Goal: Task Accomplishment & Management: Manage account settings

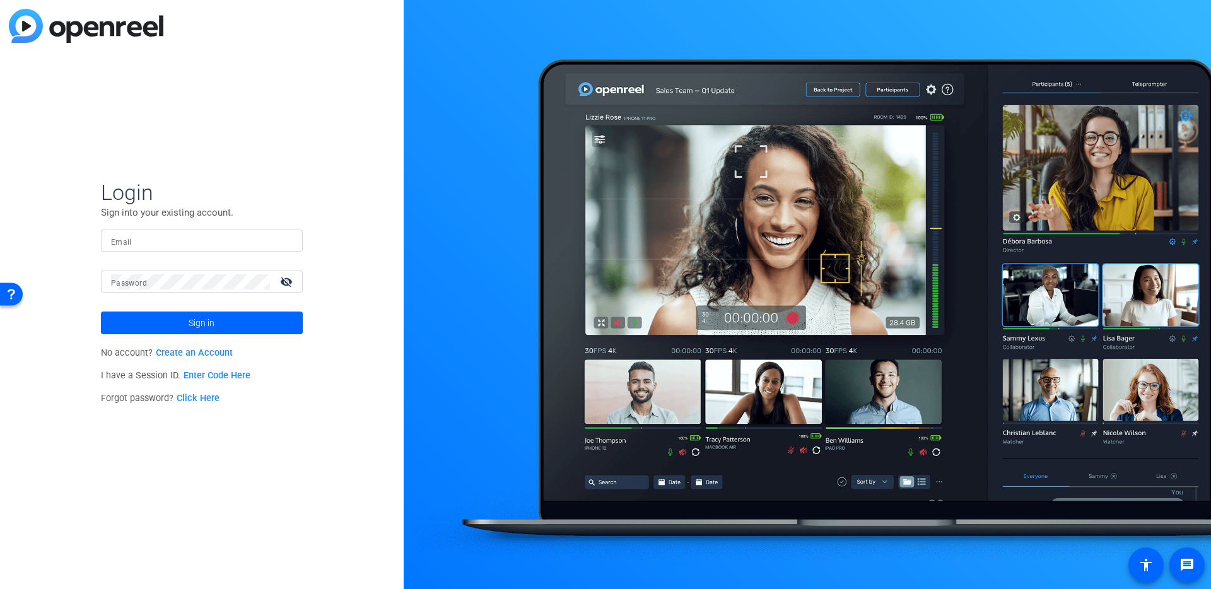
click at [239, 239] on input "Email" at bounding box center [202, 240] width 182 height 15
type input "[DOMAIN_NAME][EMAIL_ADDRESS][DOMAIN_NAME]"
click at [220, 309] on span at bounding box center [202, 323] width 202 height 30
click at [156, 241] on input "Email" at bounding box center [202, 240] width 182 height 15
type input "[DOMAIN_NAME][EMAIL_ADDRESS][DOMAIN_NAME]"
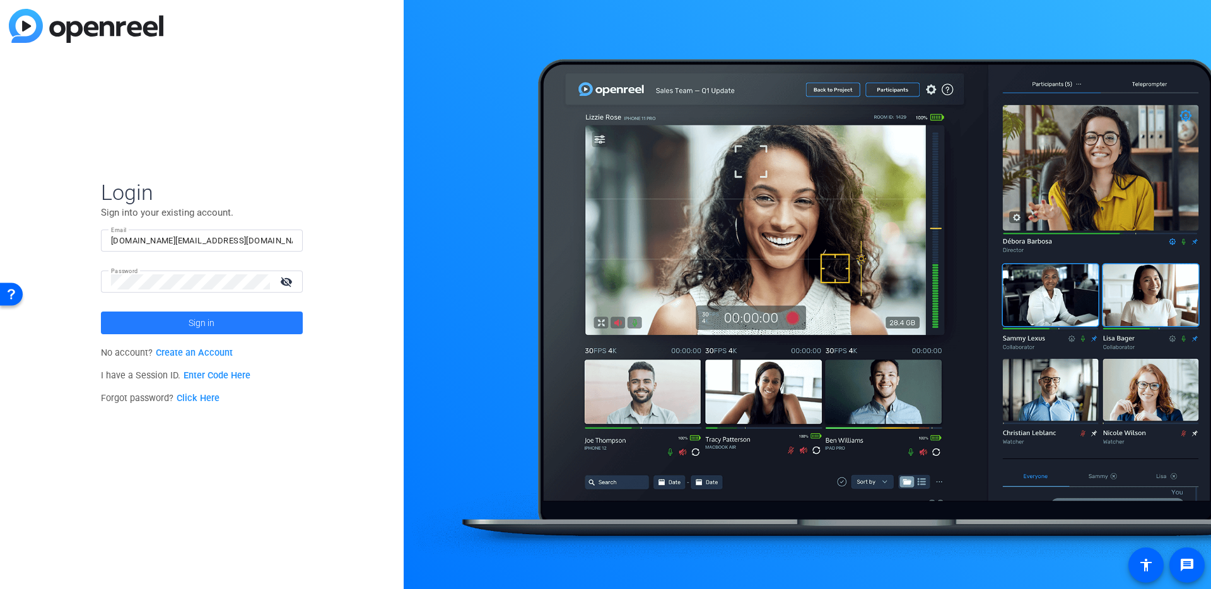
click at [185, 316] on span at bounding box center [202, 323] width 202 height 30
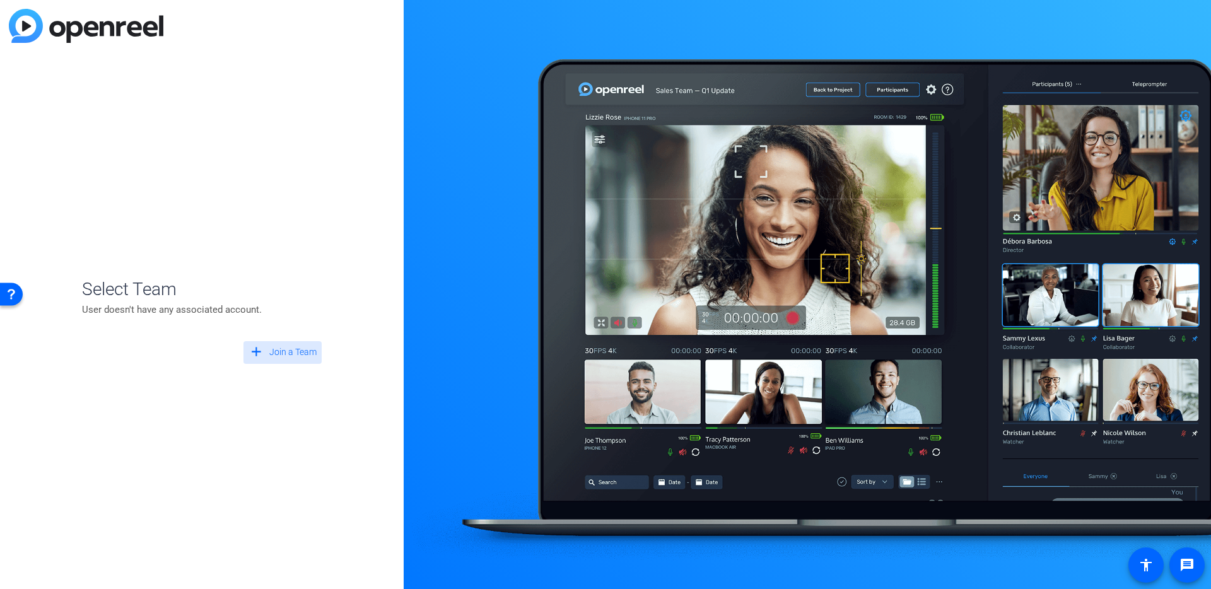
click at [261, 347] on mat-icon "add" at bounding box center [257, 352] width 16 height 16
click at [152, 207] on openreel-guest-select-account "Select Team + Create New Team arrow_back Back to Login" at bounding box center [202, 295] width 240 height 192
click at [269, 377] on span "Back to Login" at bounding box center [290, 379] width 53 height 13
